Goal: Task Accomplishment & Management: Complete application form

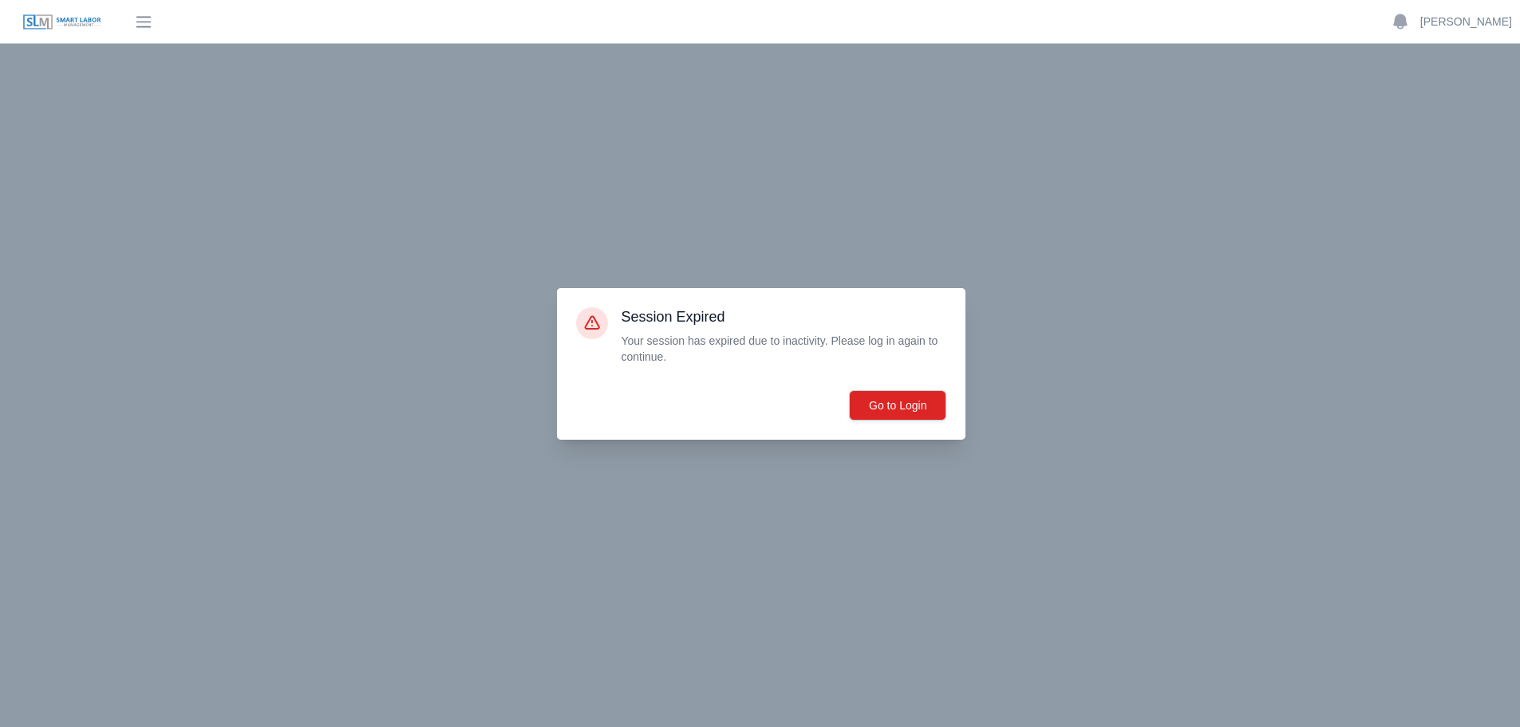
scroll to position [96, 0]
click at [883, 390] on button "Go to Login" at bounding box center [897, 405] width 97 height 30
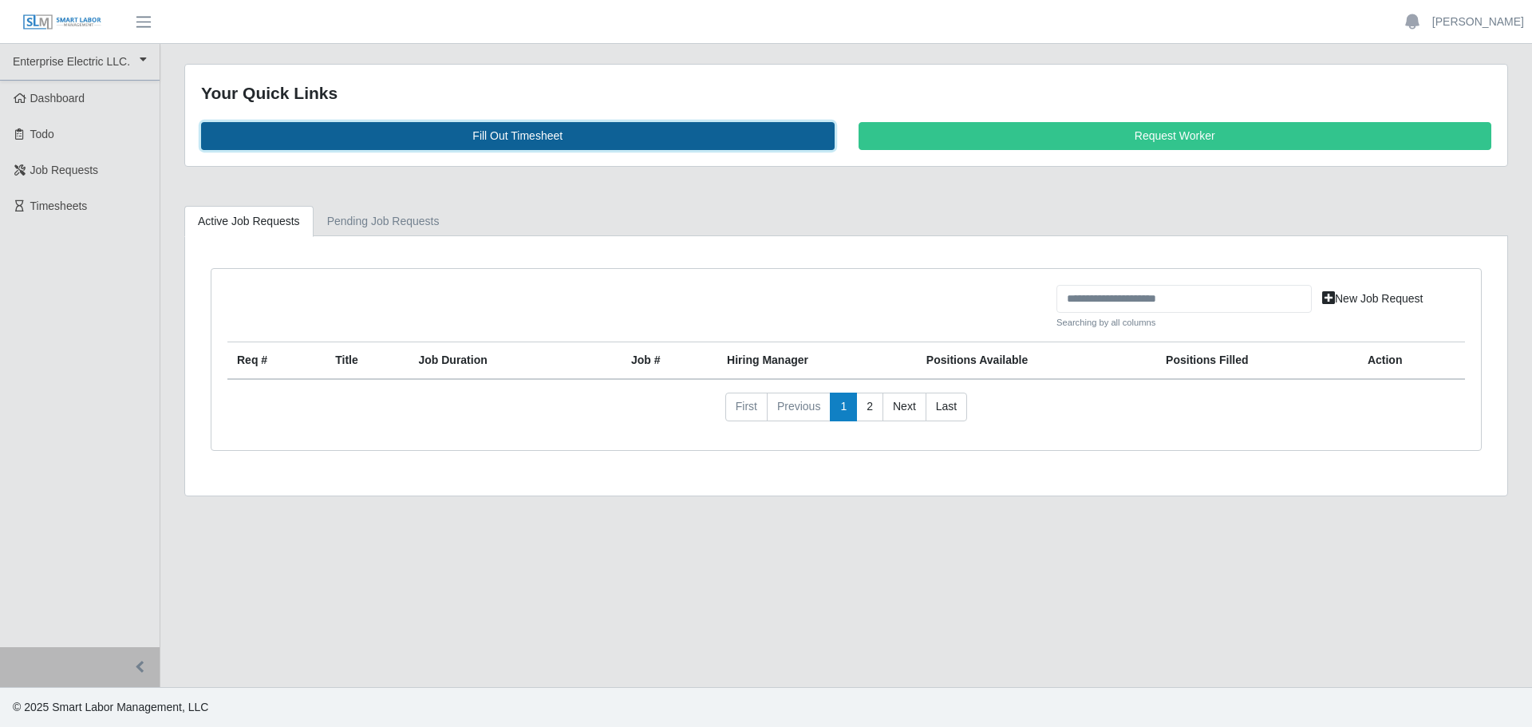
click at [453, 136] on link "Fill Out Timesheet" at bounding box center [517, 136] width 633 height 28
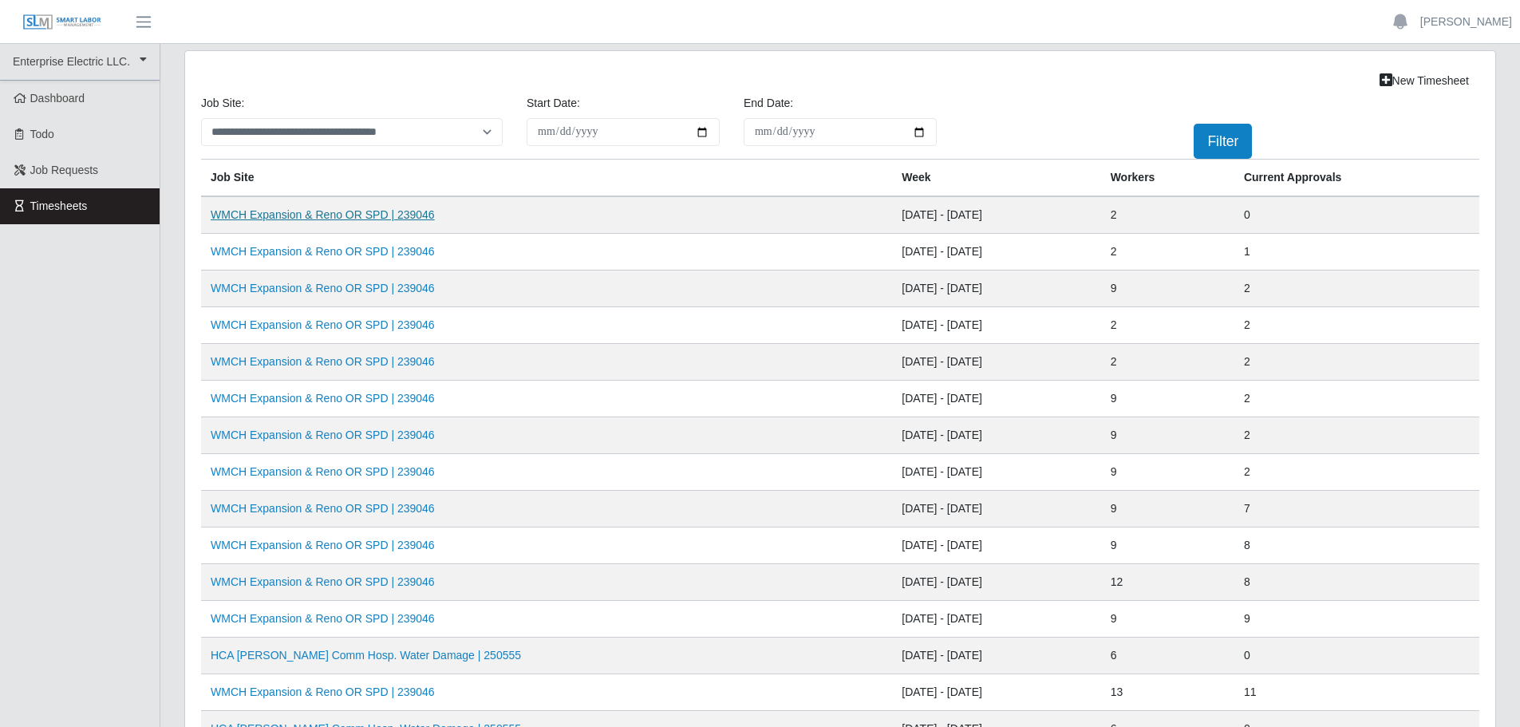
click at [268, 219] on link "WMCH Expansion & Reno OR SPD | 239046" at bounding box center [323, 214] width 224 height 13
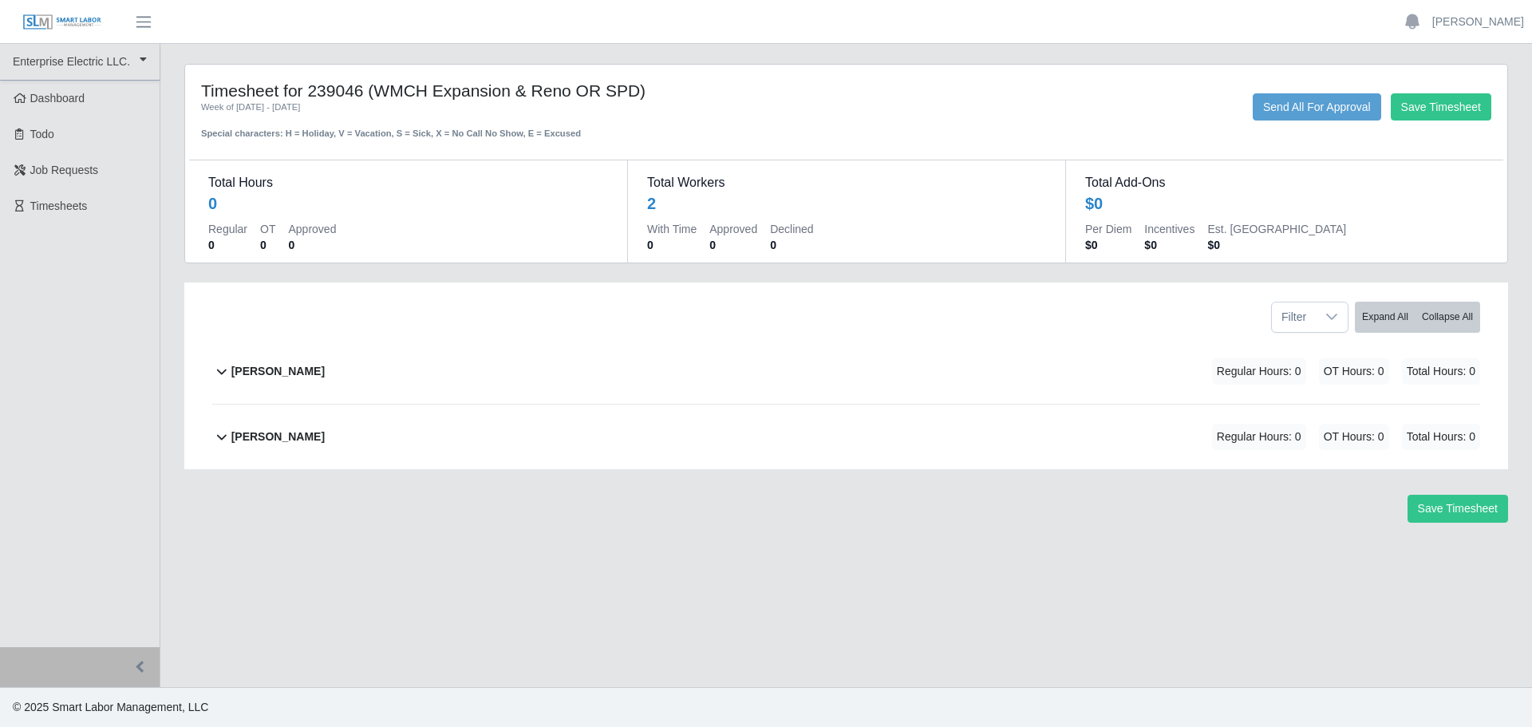
click at [266, 375] on b "[PERSON_NAME]" at bounding box center [277, 371] width 93 height 17
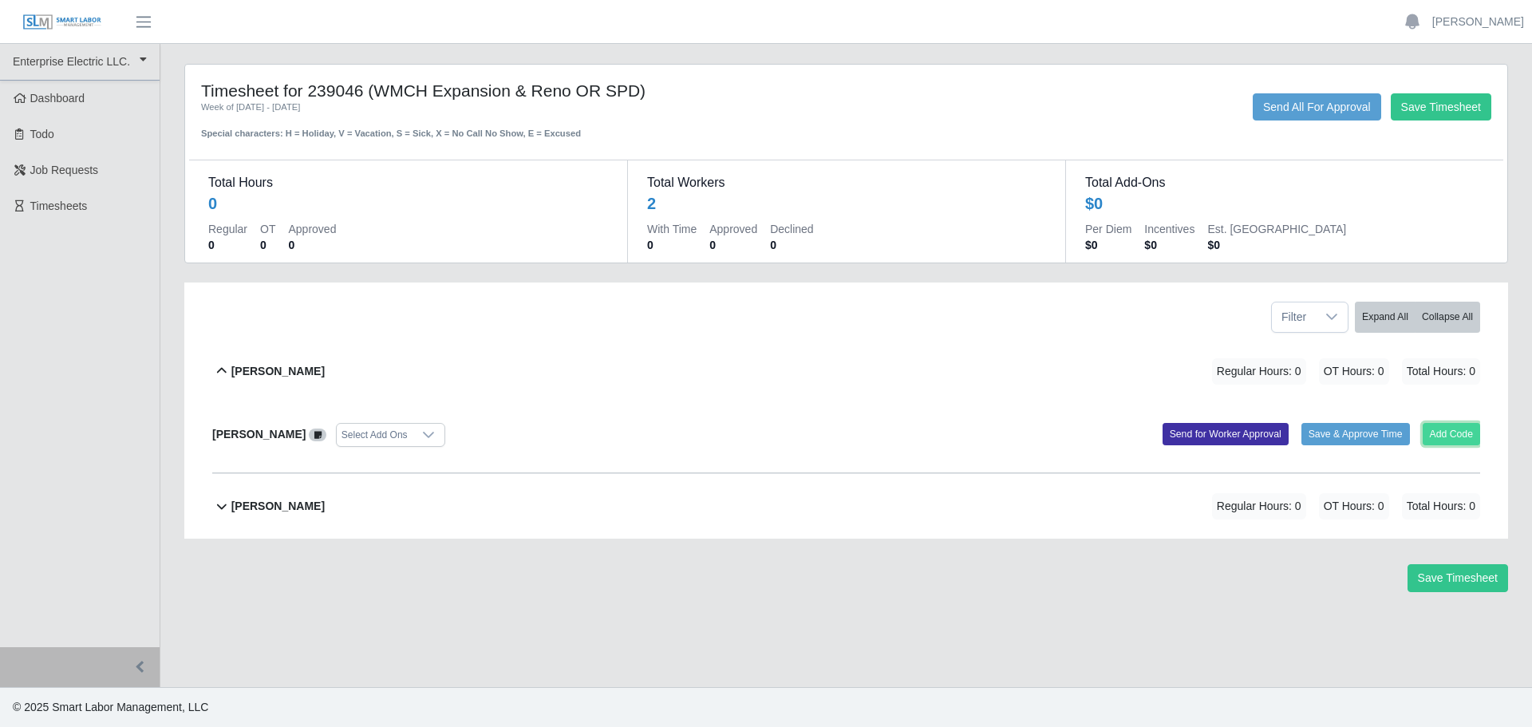
click at [1445, 437] on button "Add Code" at bounding box center [1451, 434] width 58 height 22
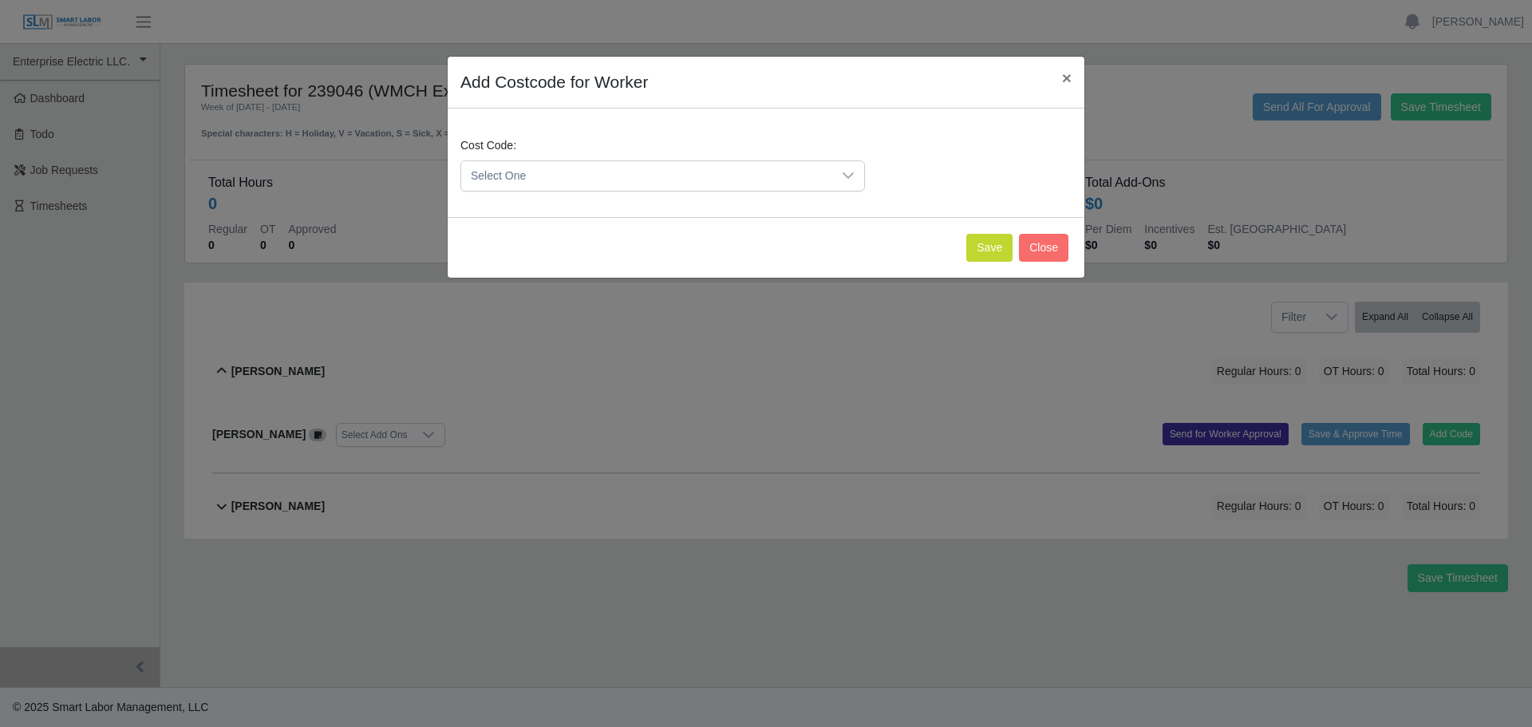
click at [850, 177] on icon at bounding box center [847, 175] width 11 height 6
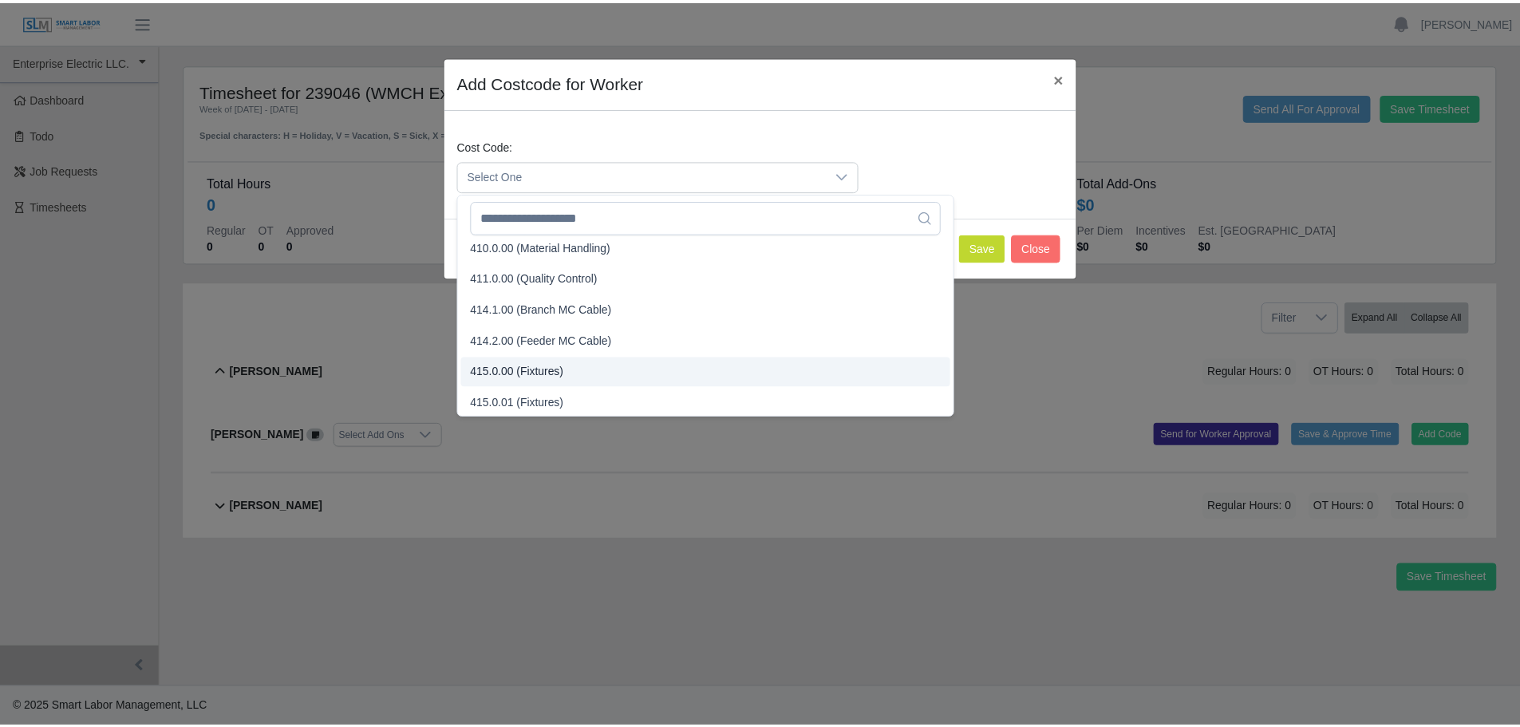
scroll to position [321, 0]
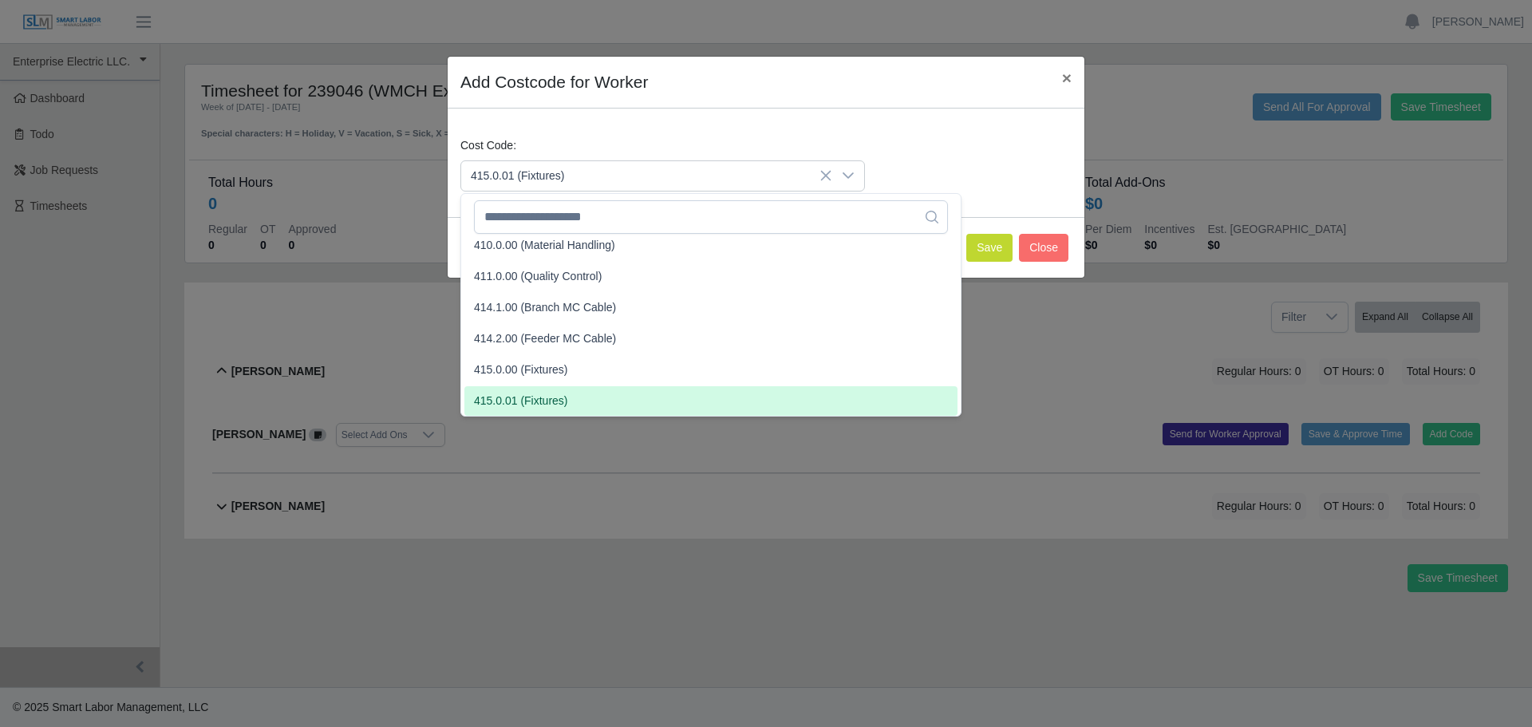
click at [507, 399] on span "415.0.01 (Fixtures)" at bounding box center [521, 400] width 94 height 17
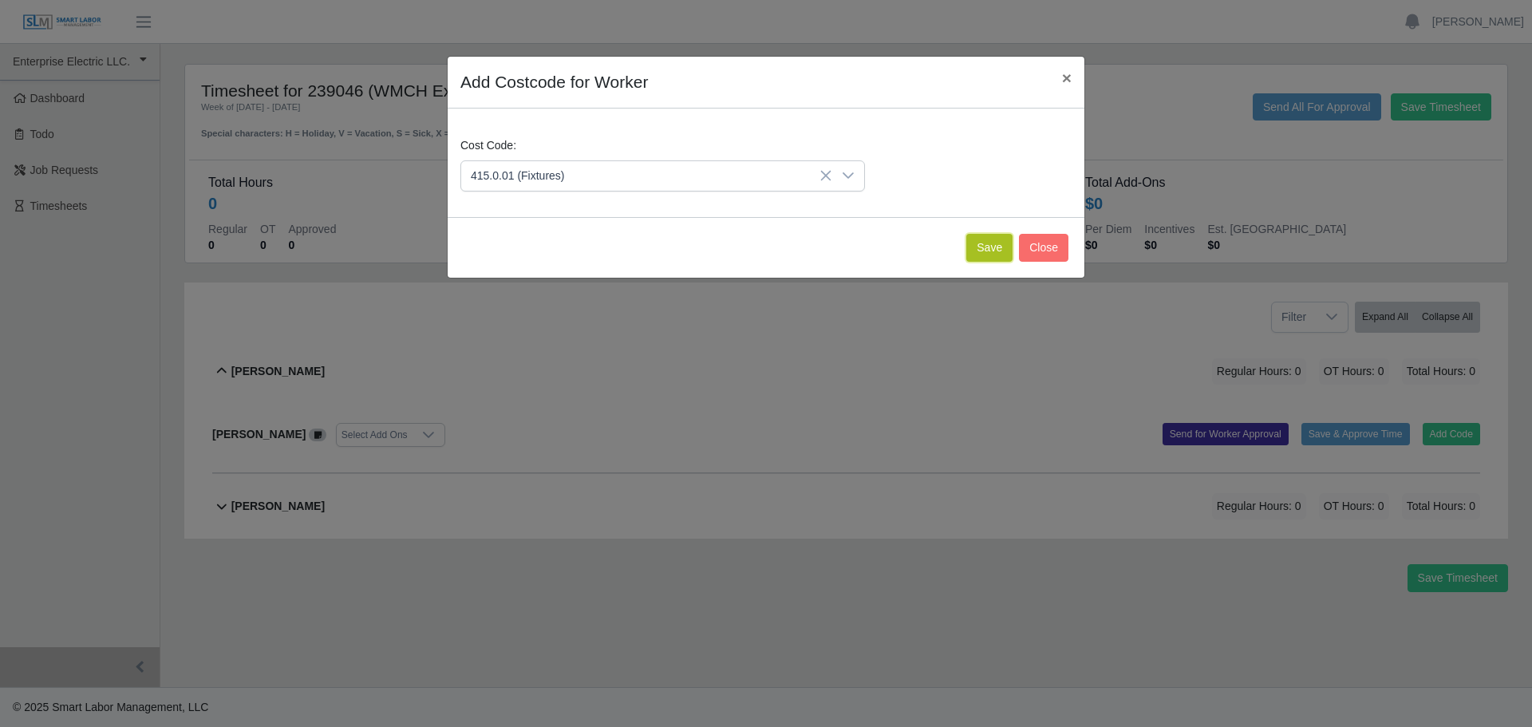
click at [997, 251] on button "Save" at bounding box center [989, 248] width 46 height 28
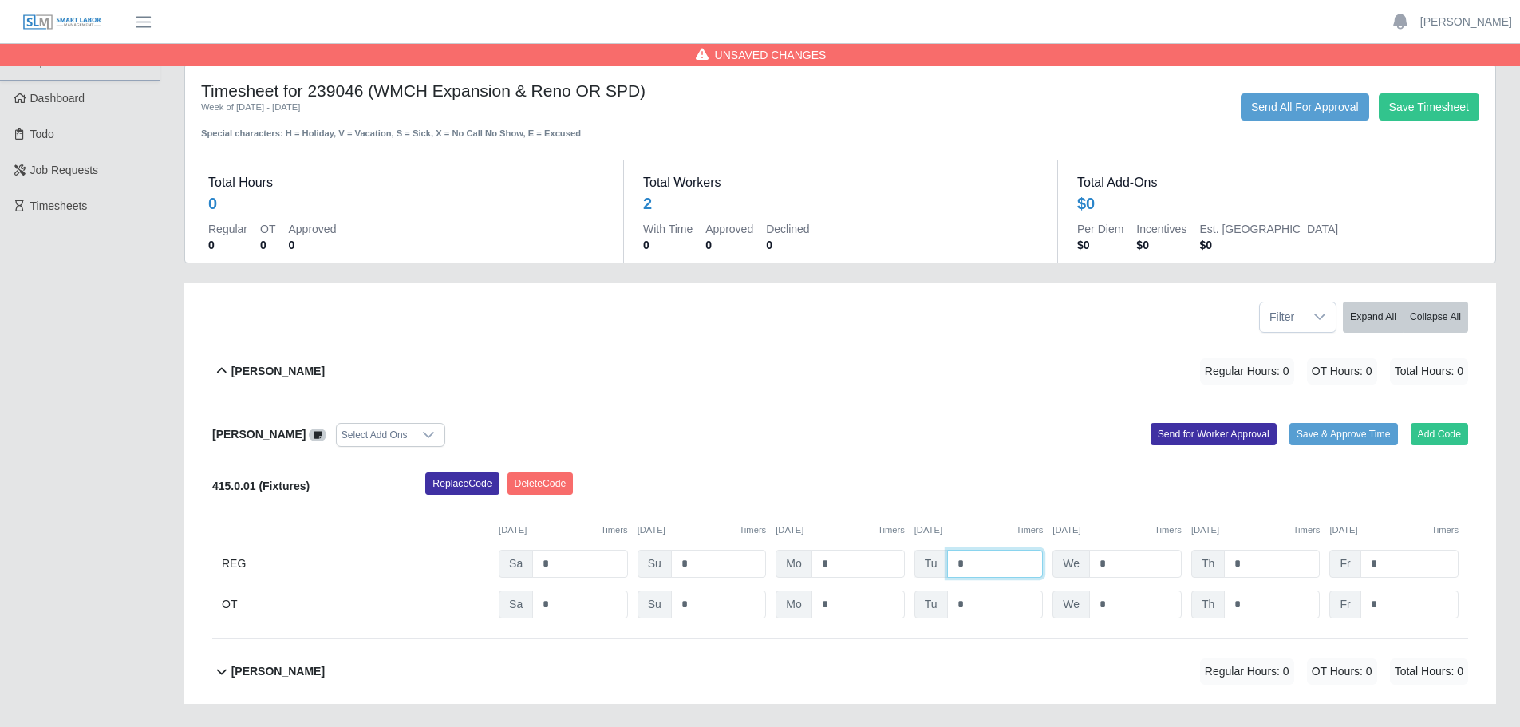
drag, startPoint x: 959, startPoint y: 563, endPoint x: 944, endPoint y: 564, distance: 15.2
click at [944, 563] on div "Tu *" at bounding box center [978, 564] width 129 height 28
type input "*"
drag, startPoint x: 1123, startPoint y: 566, endPoint x: 1083, endPoint y: 566, distance: 39.9
click at [1083, 566] on div "We *" at bounding box center [1116, 564] width 129 height 28
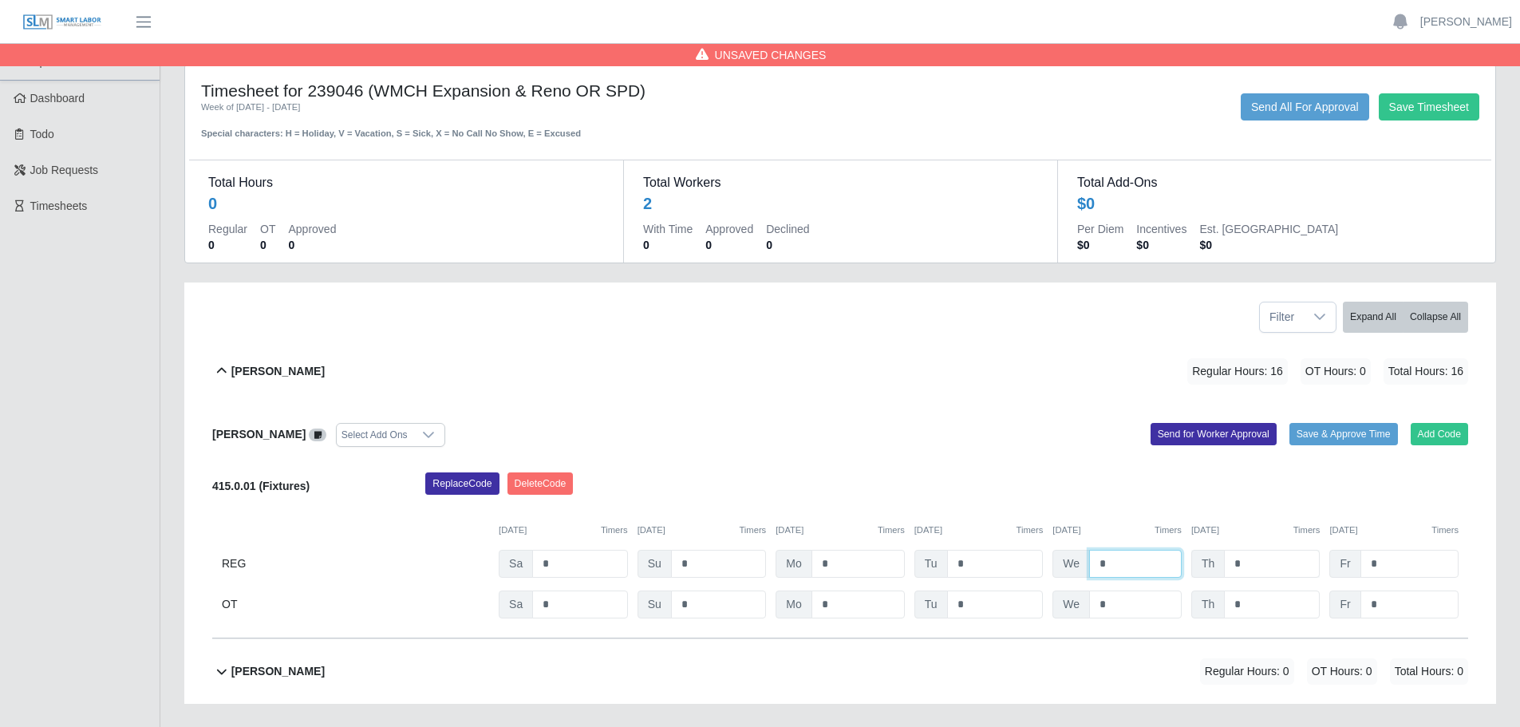
type input "*"
drag, startPoint x: 1248, startPoint y: 562, endPoint x: 1200, endPoint y: 561, distance: 48.7
click at [1199, 561] on div "Th *" at bounding box center [1255, 564] width 129 height 28
type input "*"
drag, startPoint x: 1379, startPoint y: 556, endPoint x: 1347, endPoint y: 556, distance: 31.9
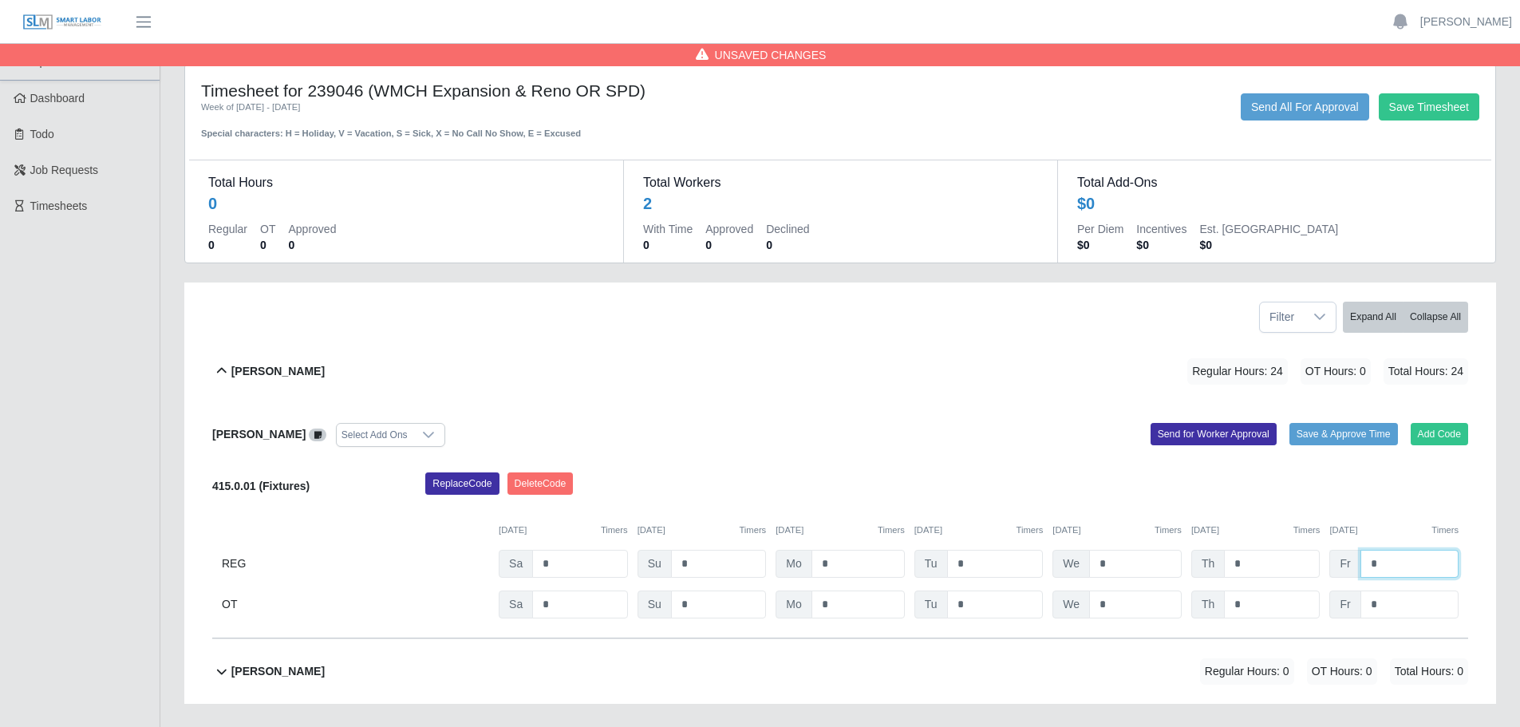
click at [1347, 556] on div "Fr *" at bounding box center [1393, 564] width 129 height 28
type input "*"
click at [1130, 475] on div "Replace Code [GEOGRAPHIC_DATA] Code" at bounding box center [946, 488] width 1066 height 32
click at [1426, 103] on button "Save Timesheet" at bounding box center [1428, 106] width 101 height 27
